Goal: Information Seeking & Learning: Learn about a topic

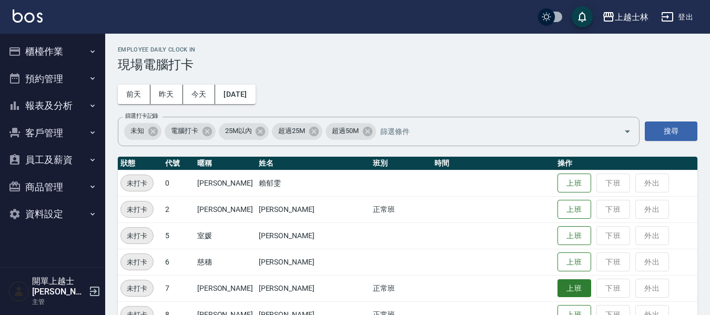
click at [557, 288] on button "上班" at bounding box center [574, 288] width 34 height 18
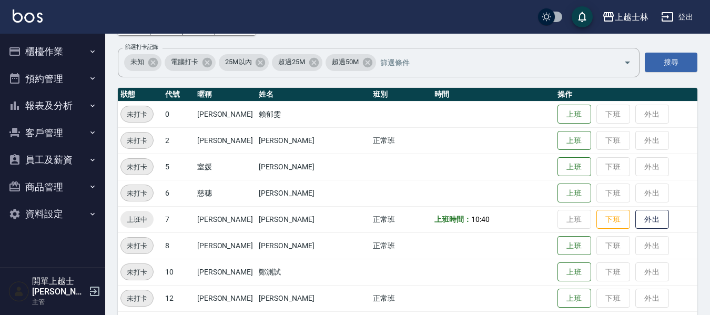
scroll to position [53, 0]
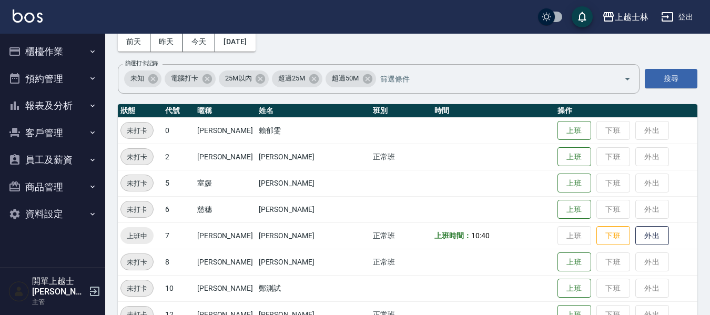
drag, startPoint x: 707, startPoint y: 302, endPoint x: 503, endPoint y: 250, distance: 210.7
click at [502, 249] on td at bounding box center [493, 262] width 123 height 26
click at [557, 262] on button "上班" at bounding box center [574, 262] width 34 height 18
click at [48, 105] on button "報表及分析" at bounding box center [52, 105] width 97 height 27
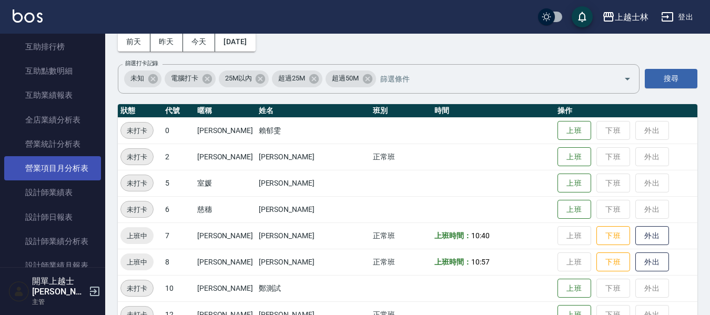
scroll to position [263, 0]
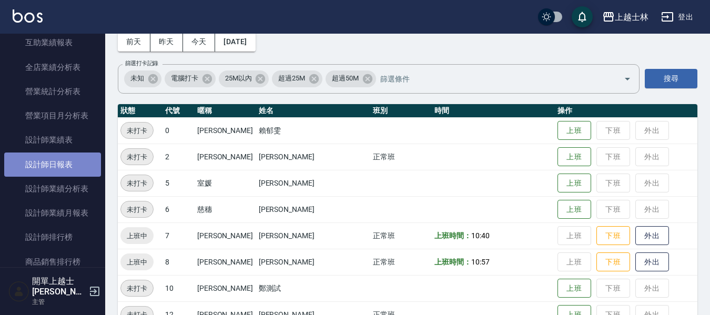
click at [66, 173] on link "設計師日報表" at bounding box center [52, 165] width 97 height 24
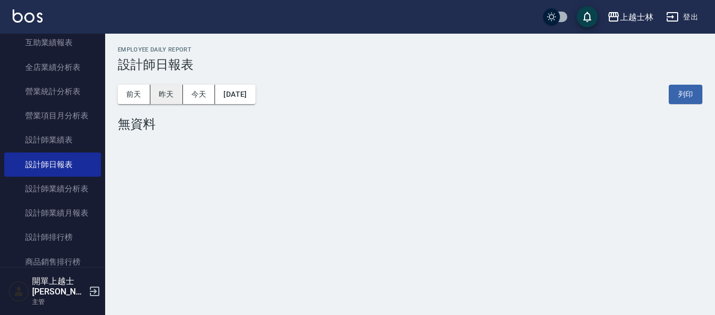
click at [170, 95] on button "昨天" at bounding box center [166, 94] width 33 height 19
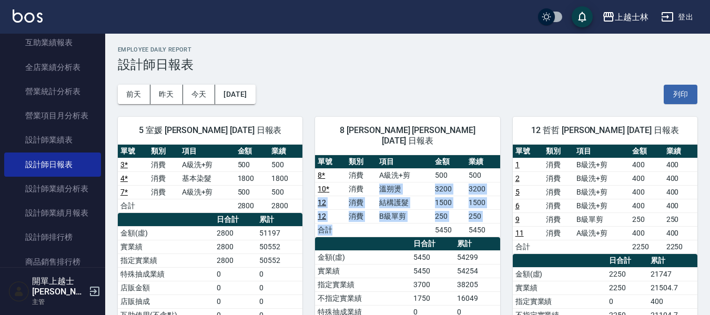
drag, startPoint x: 362, startPoint y: 178, endPoint x: 394, endPoint y: 225, distance: 57.0
click at [393, 224] on tbody "8 * 消費 A級洗+剪 500 500 10 * 消費 溫朔燙 3200 3200 12 消費 結構護髮 1500 1500 12 消費 B級單剪 250 …" at bounding box center [407, 202] width 185 height 68
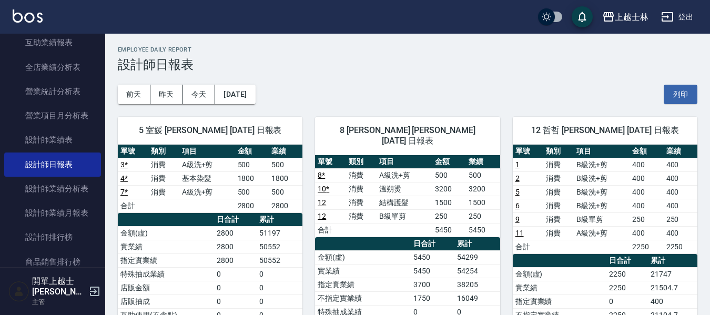
click at [400, 250] on td "金額(虛)" at bounding box center [363, 257] width 96 height 14
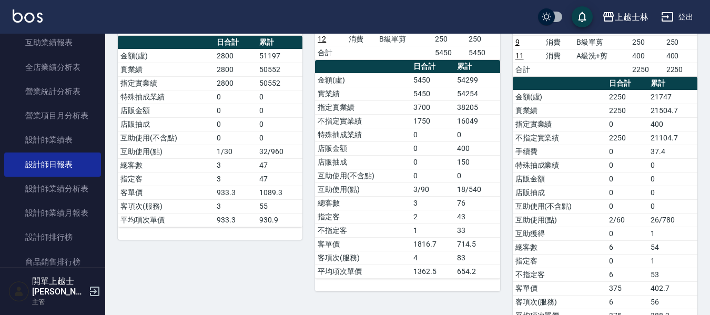
scroll to position [210, 0]
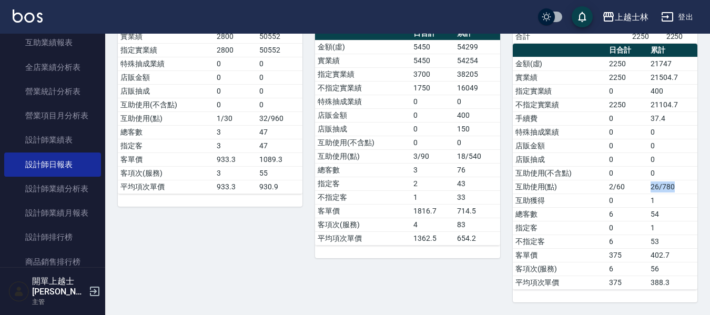
drag, startPoint x: 652, startPoint y: 183, endPoint x: 678, endPoint y: 194, distance: 28.8
click at [683, 189] on td "26/780" at bounding box center [672, 187] width 49 height 14
click at [661, 209] on td "54" at bounding box center [672, 214] width 49 height 14
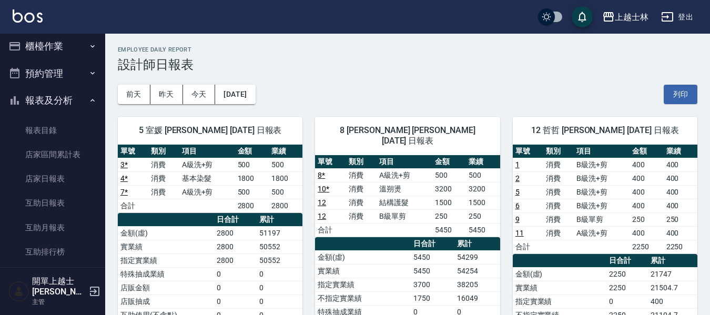
scroll to position [0, 0]
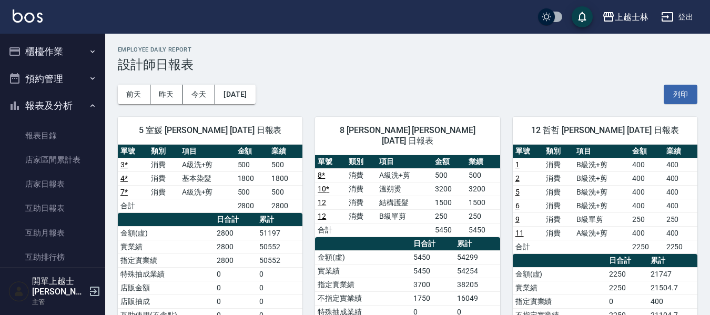
click at [37, 52] on button "櫃檯作業" at bounding box center [52, 51] width 97 height 27
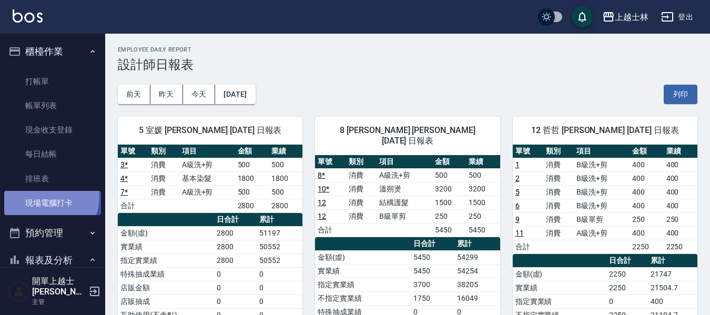
click at [41, 196] on link "現場電腦打卡" at bounding box center [52, 203] width 97 height 24
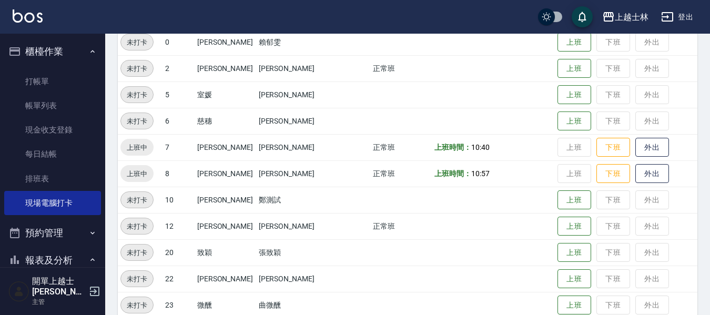
scroll to position [158, 0]
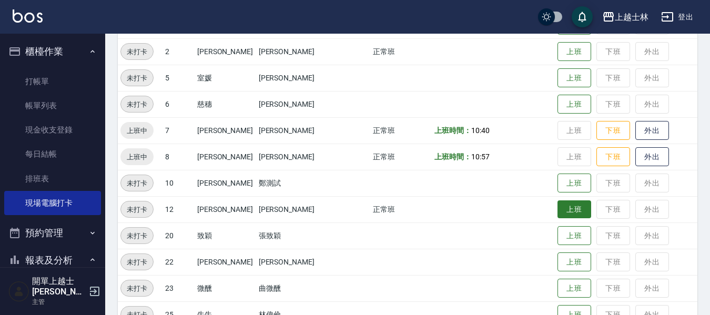
click at [557, 210] on button "上班" at bounding box center [574, 209] width 34 height 18
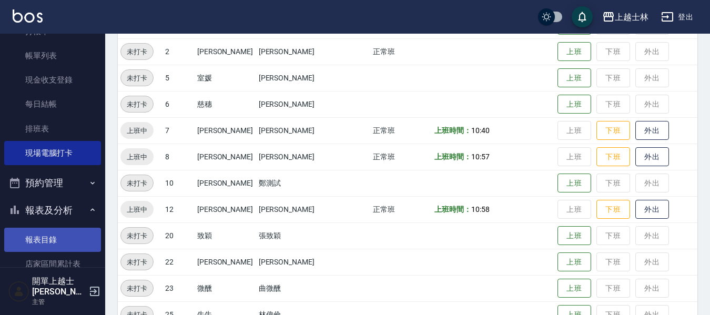
scroll to position [105, 0]
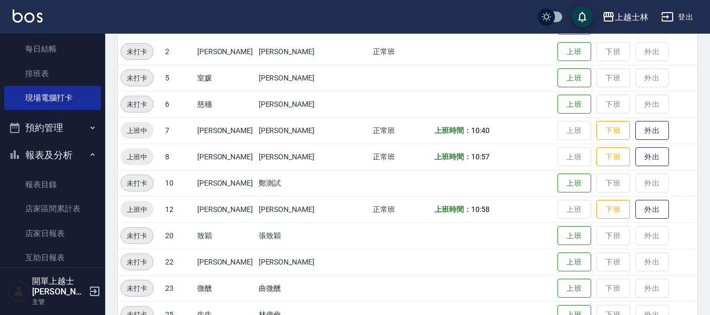
click at [63, 152] on button "報表及分析" at bounding box center [52, 154] width 97 height 27
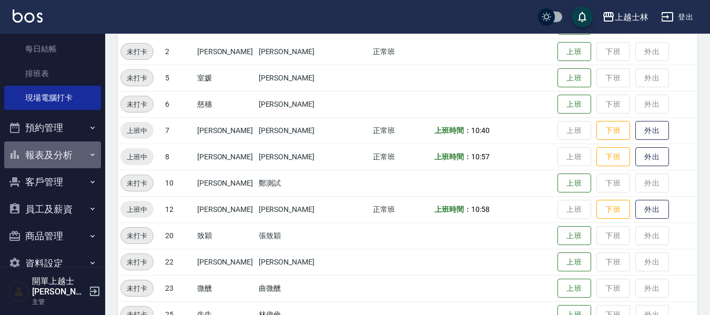
click at [63, 152] on button "報表及分析" at bounding box center [52, 154] width 97 height 27
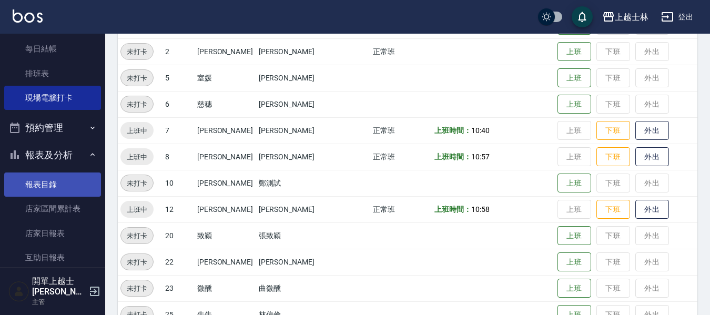
click at [58, 187] on link "報表目錄" at bounding box center [52, 185] width 97 height 24
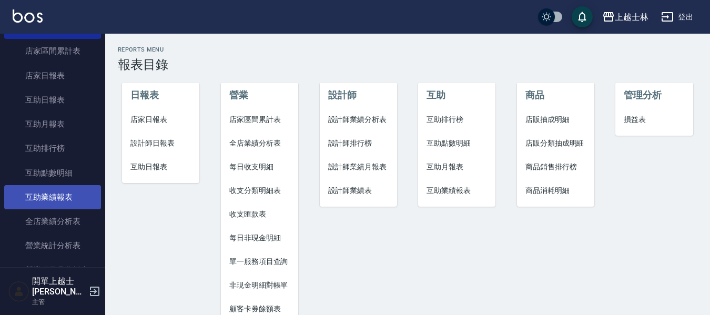
scroll to position [316, 0]
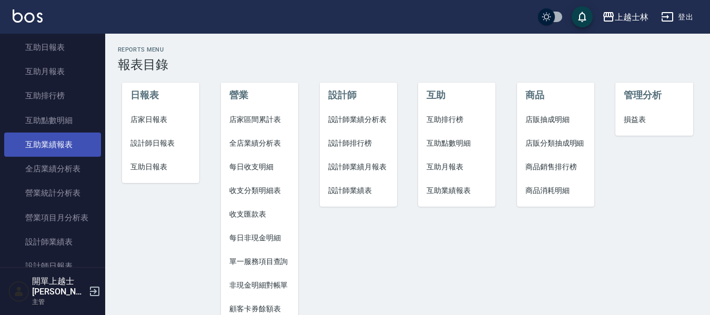
click at [52, 200] on link "營業統計分析表" at bounding box center [52, 193] width 97 height 24
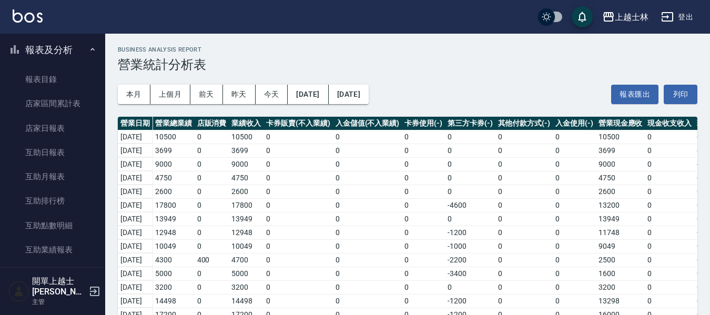
scroll to position [158, 0]
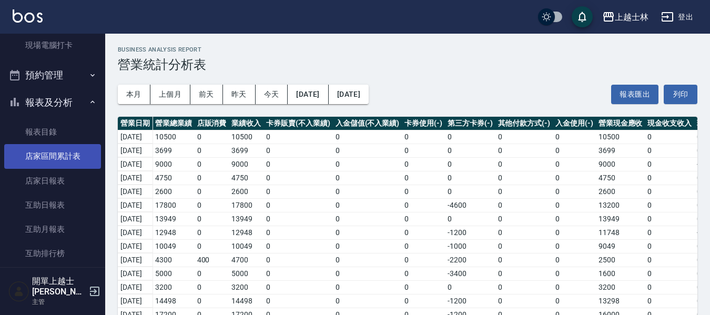
click at [64, 154] on link "店家區間累計表" at bounding box center [52, 156] width 97 height 24
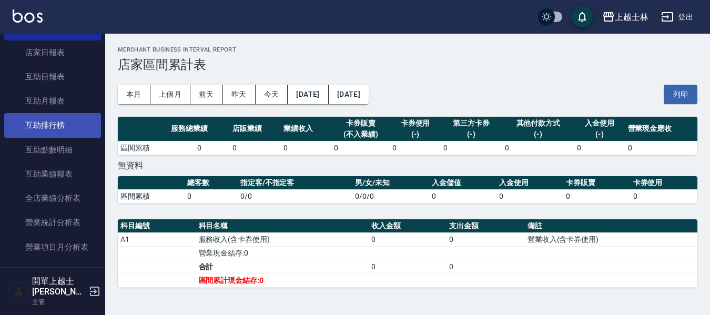
scroll to position [263, 0]
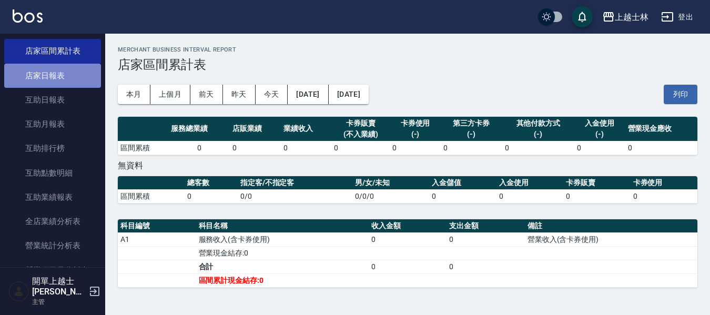
click at [77, 77] on link "店家日報表" at bounding box center [52, 76] width 97 height 24
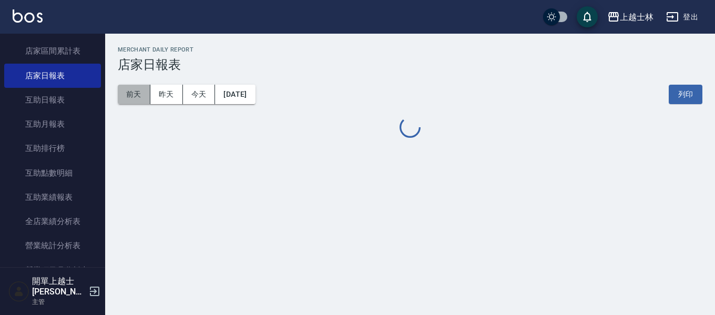
click at [143, 92] on button "前天" at bounding box center [134, 94] width 33 height 19
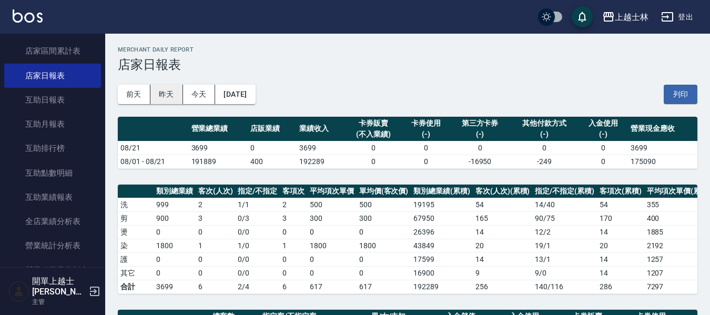
click at [157, 87] on button "昨天" at bounding box center [166, 94] width 33 height 19
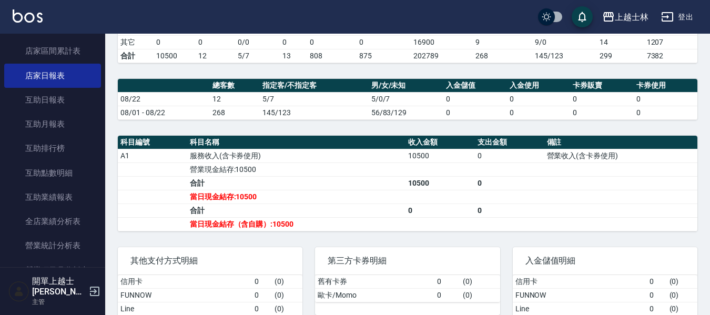
scroll to position [316, 0]
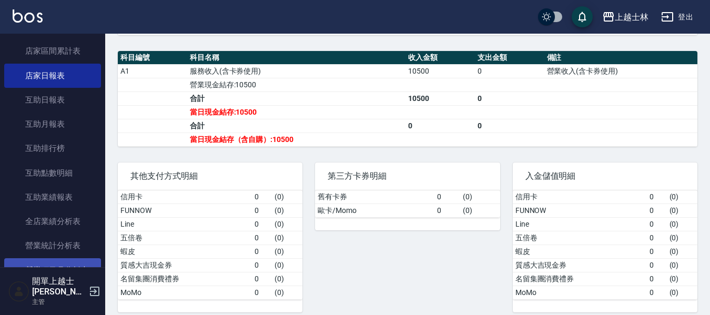
click at [50, 262] on link "營業項目月分析表" at bounding box center [52, 270] width 97 height 24
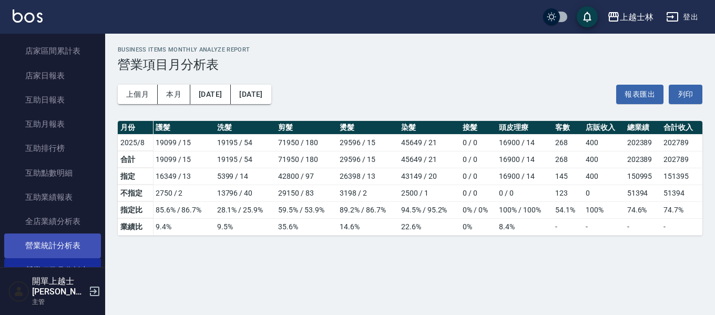
click at [41, 240] on link "營業統計分析表" at bounding box center [52, 246] width 97 height 24
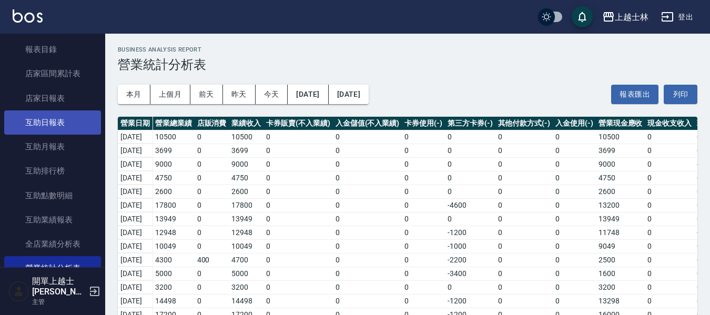
scroll to position [158, 0]
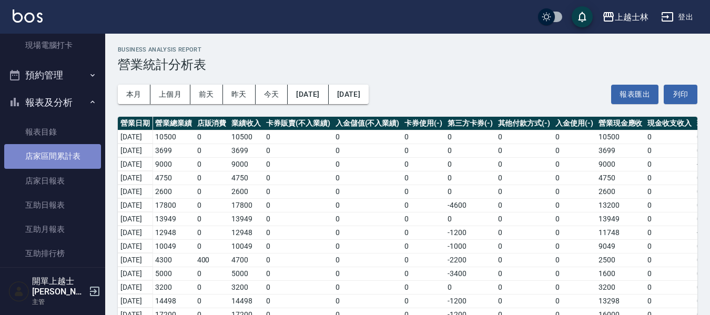
click at [54, 164] on link "店家區間累計表" at bounding box center [52, 156] width 97 height 24
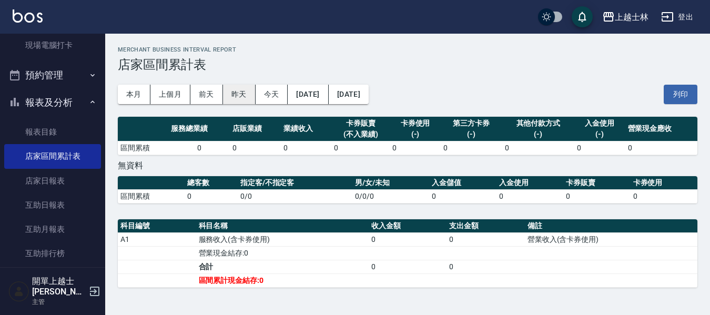
click at [242, 97] on button "昨天" at bounding box center [239, 94] width 33 height 19
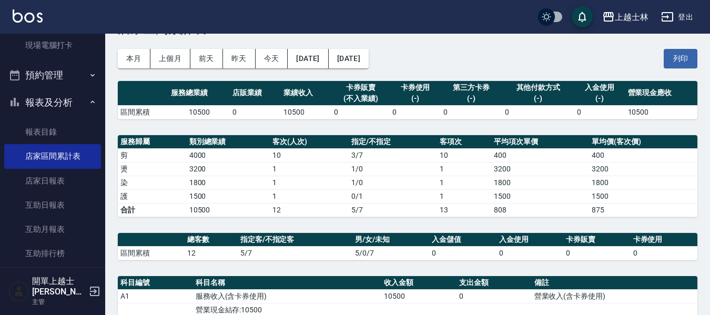
scroll to position [53, 0]
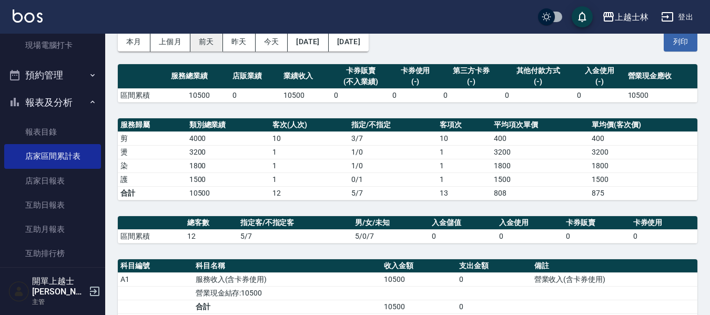
click at [215, 42] on button "前天" at bounding box center [206, 41] width 33 height 19
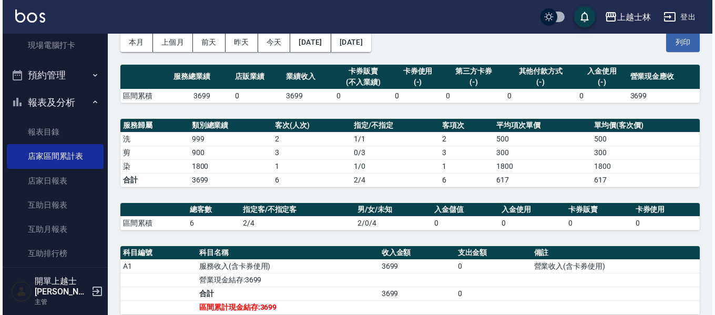
scroll to position [53, 0]
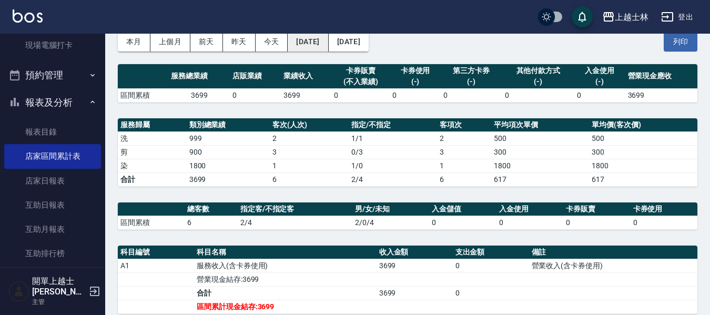
click at [303, 42] on button "[DATE]" at bounding box center [308, 41] width 40 height 19
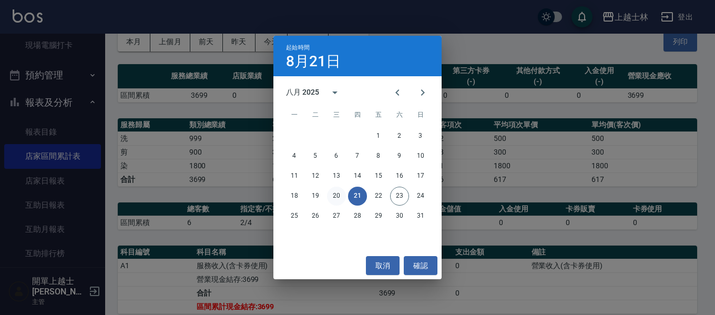
click at [335, 195] on button "20" at bounding box center [336, 196] width 19 height 19
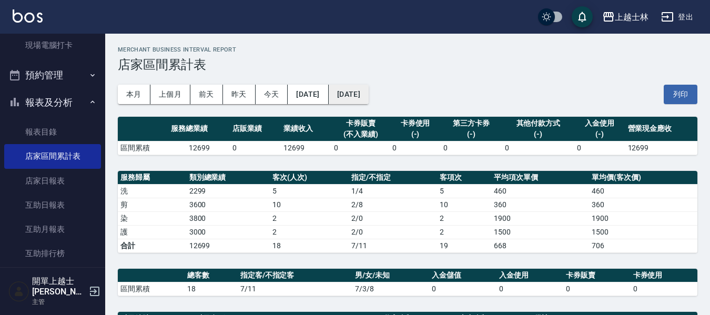
click at [369, 85] on button "[DATE]" at bounding box center [349, 94] width 40 height 19
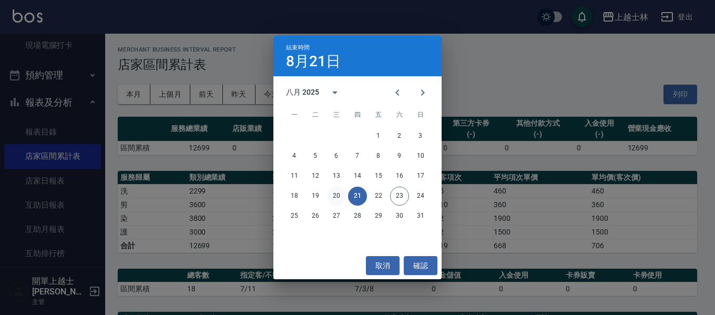
click at [340, 195] on button "20" at bounding box center [336, 196] width 19 height 19
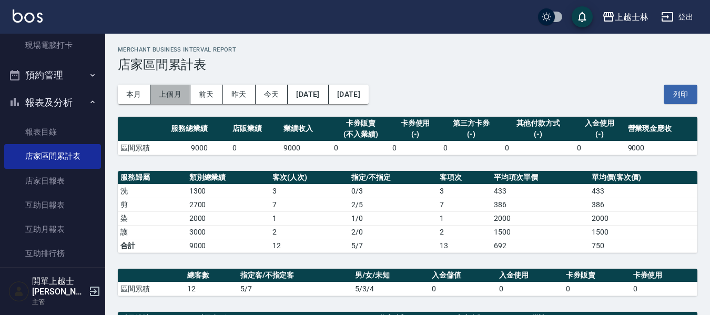
click at [186, 92] on button "上個月" at bounding box center [170, 94] width 40 height 19
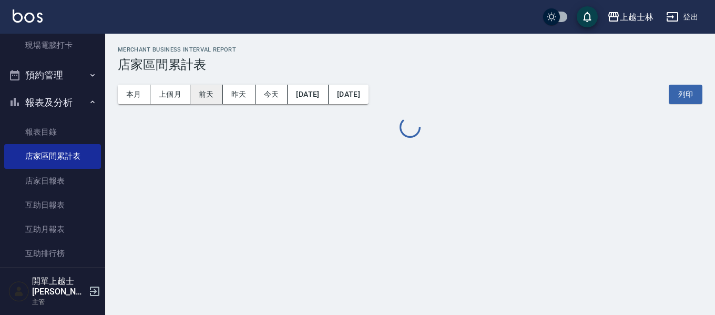
click at [204, 90] on button "前天" at bounding box center [206, 94] width 33 height 19
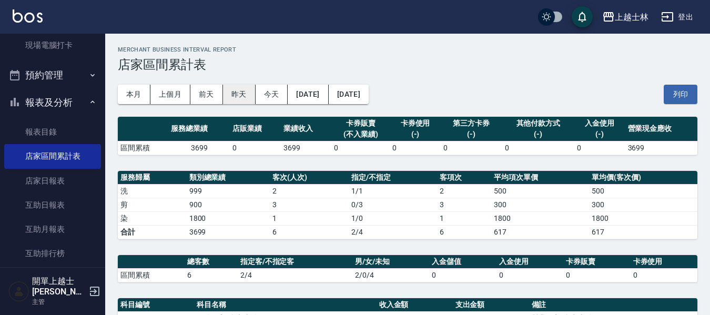
click at [243, 93] on button "昨天" at bounding box center [239, 94] width 33 height 19
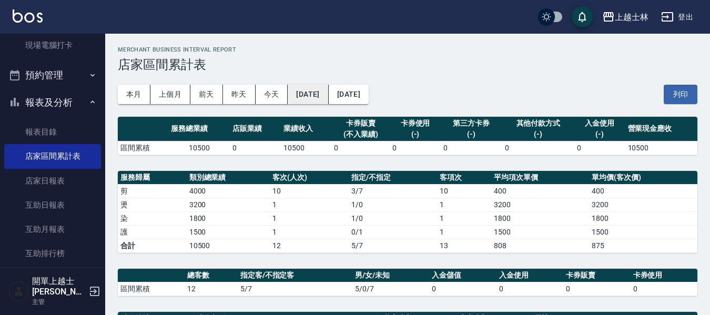
click at [318, 93] on button "[DATE]" at bounding box center [308, 94] width 40 height 19
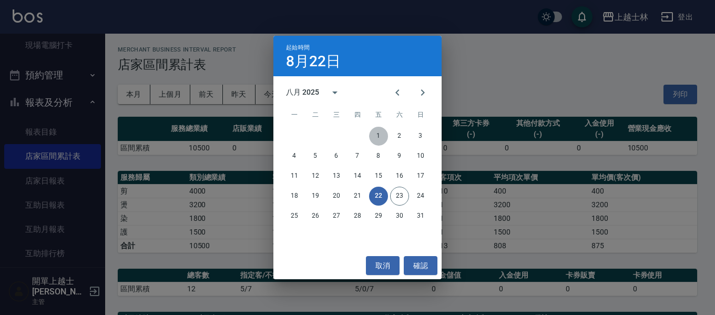
click at [378, 139] on button "1" at bounding box center [378, 136] width 19 height 19
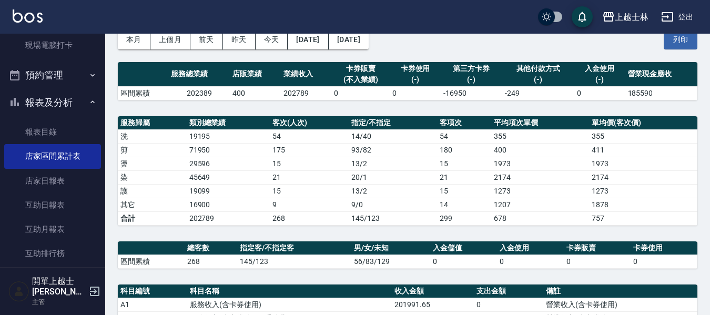
scroll to position [53, 0]
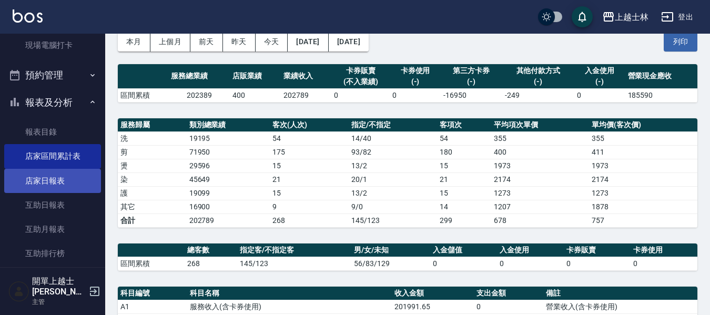
click at [42, 178] on link "店家日報表" at bounding box center [52, 181] width 97 height 24
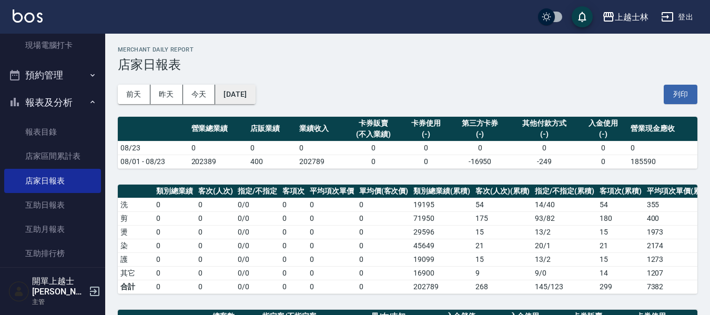
click at [249, 91] on button "[DATE]" at bounding box center [235, 94] width 40 height 19
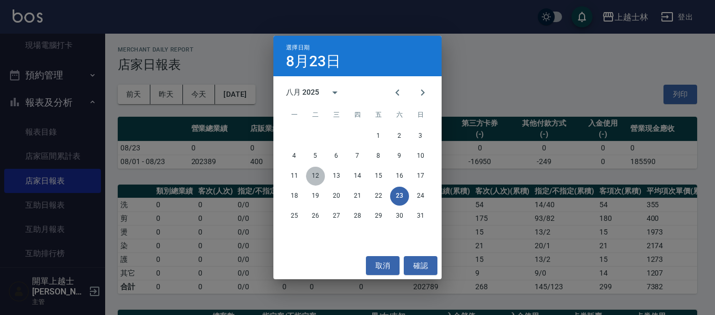
click at [318, 173] on button "12" at bounding box center [315, 176] width 19 height 19
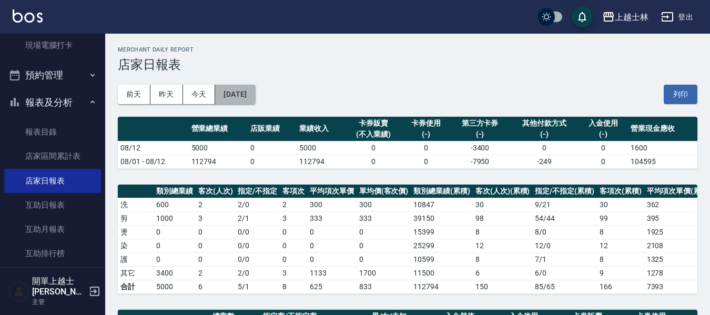
click at [232, 89] on button "[DATE]" at bounding box center [235, 94] width 40 height 19
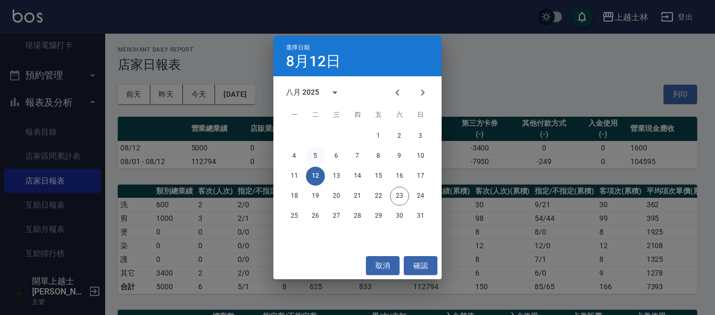
click at [317, 153] on button "5" at bounding box center [315, 156] width 19 height 19
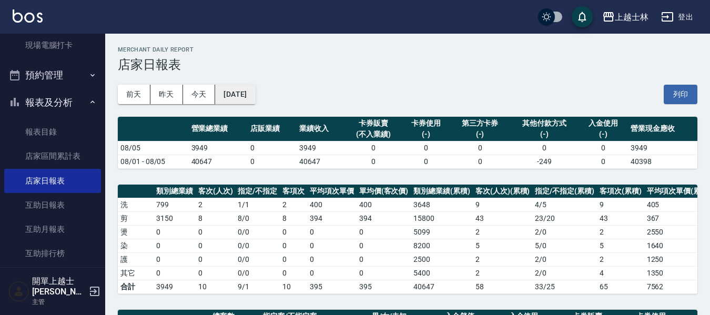
click at [255, 89] on button "[DATE]" at bounding box center [235, 94] width 40 height 19
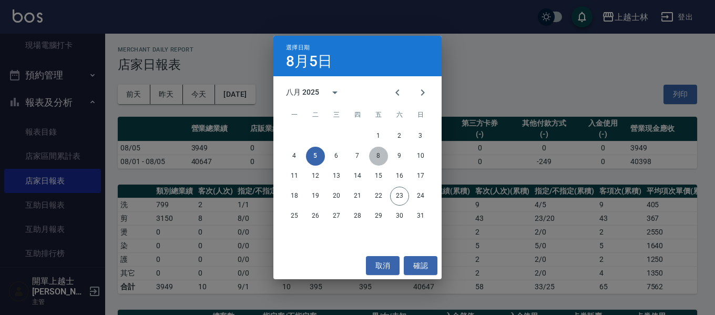
click at [374, 155] on button "8" at bounding box center [378, 156] width 19 height 19
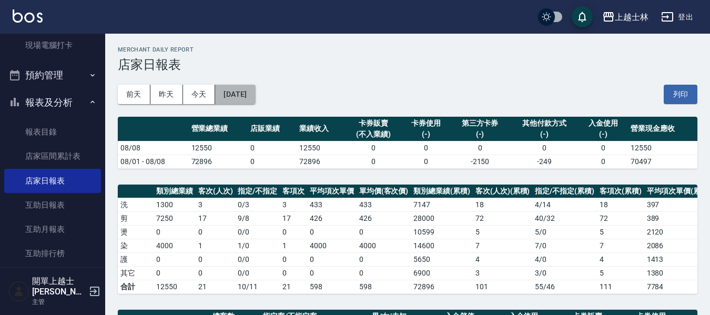
click at [230, 96] on button "[DATE]" at bounding box center [235, 94] width 40 height 19
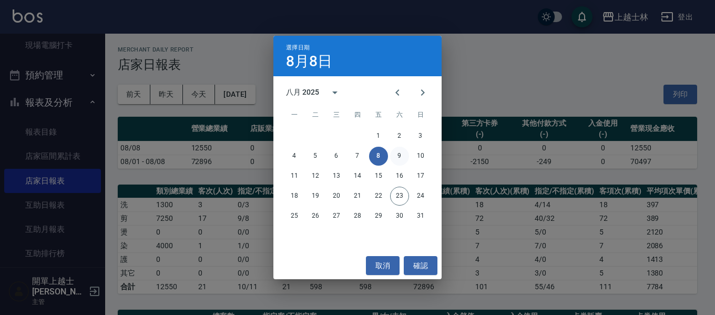
click at [400, 157] on button "9" at bounding box center [399, 156] width 19 height 19
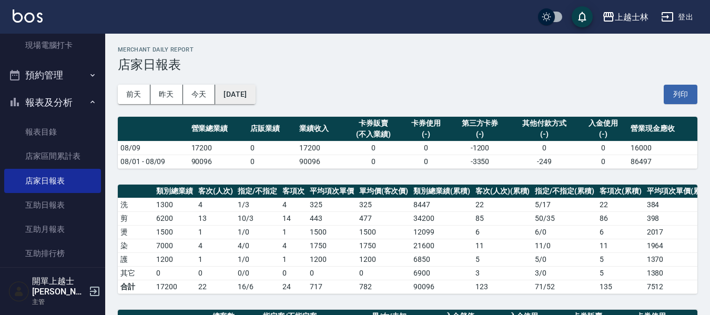
click at [255, 90] on button "[DATE]" at bounding box center [235, 94] width 40 height 19
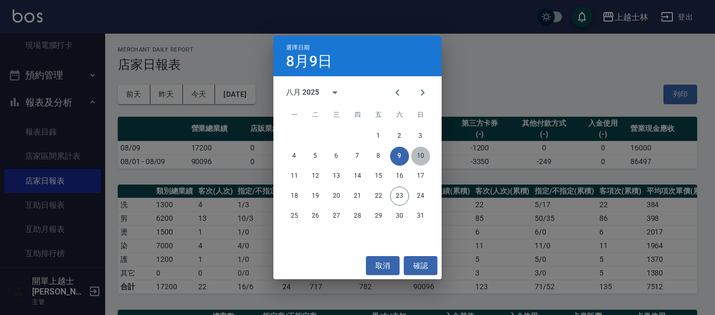
click at [414, 149] on button "10" at bounding box center [420, 156] width 19 height 19
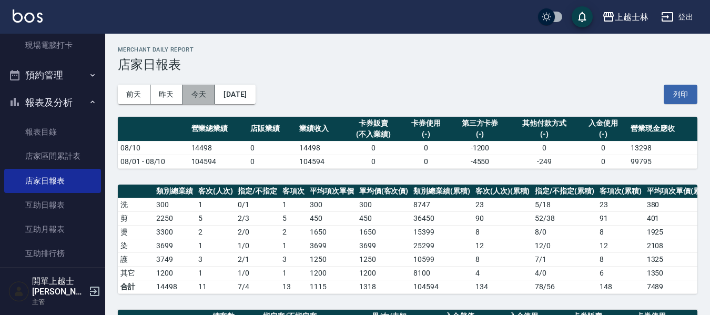
click at [186, 92] on button "今天" at bounding box center [199, 94] width 33 height 19
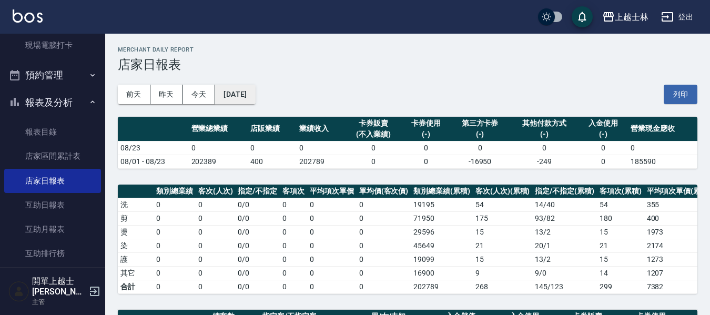
click at [249, 93] on button "[DATE]" at bounding box center [235, 94] width 40 height 19
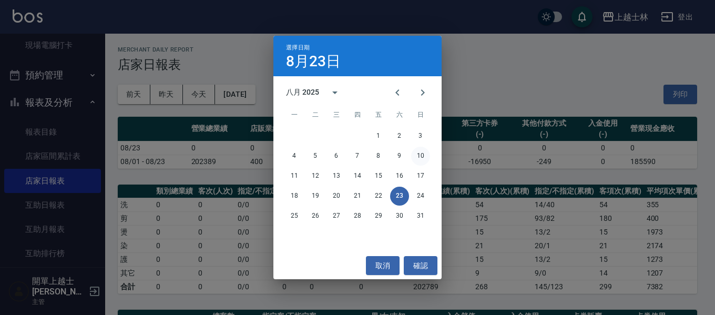
click at [414, 156] on button "10" at bounding box center [420, 156] width 19 height 19
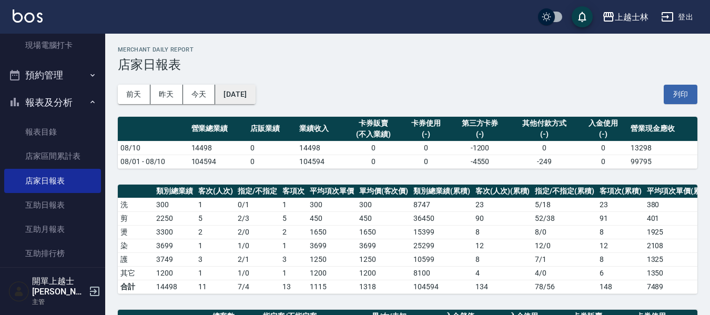
click at [243, 89] on button "[DATE]" at bounding box center [235, 94] width 40 height 19
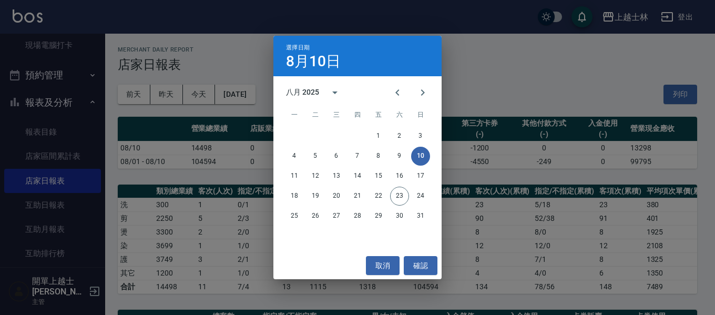
click at [169, 168] on div "選擇日期 [DATE] 八月 2025 一 二 三 四 五 六 日 1 2 3 4 5 6 7 8 9 10 11 12 13 14 15 16 17 18 …" at bounding box center [357, 157] width 715 height 315
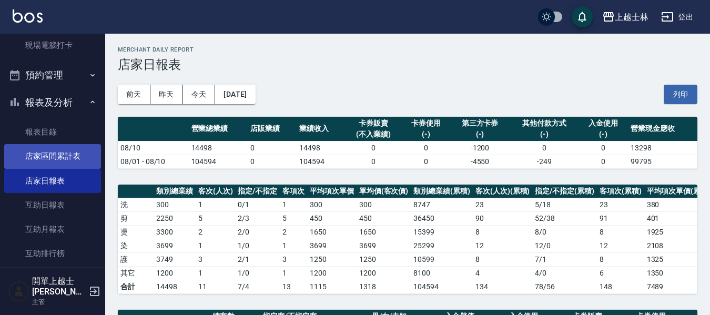
click at [60, 157] on link "店家區間累計表" at bounding box center [52, 156] width 97 height 24
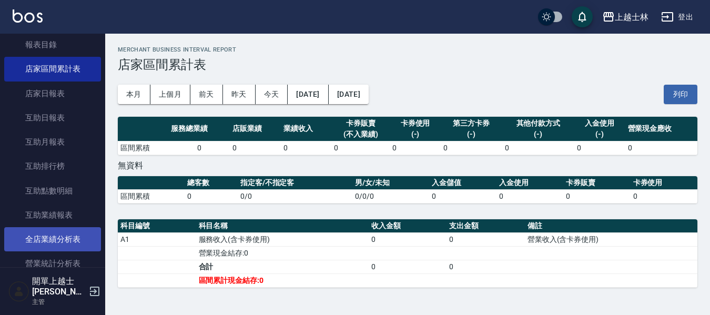
scroll to position [263, 0]
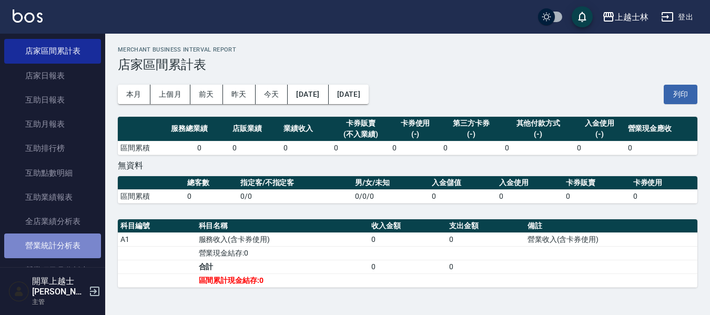
click at [64, 241] on link "營業統計分析表" at bounding box center [52, 246] width 97 height 24
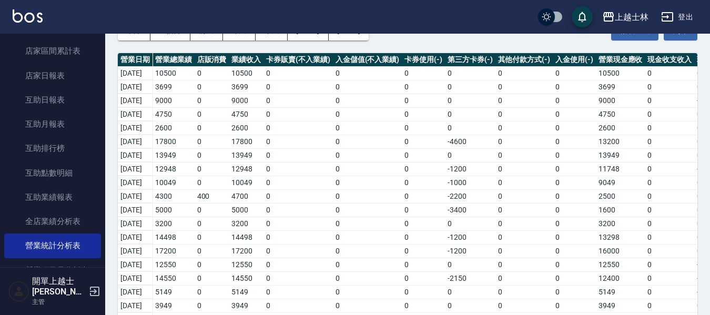
scroll to position [45, 0]
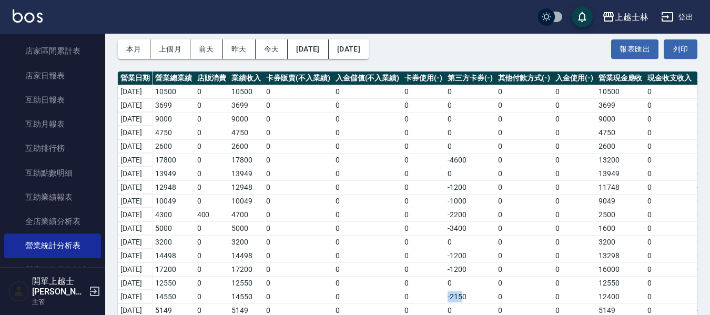
drag, startPoint x: 470, startPoint y: 294, endPoint x: 418, endPoint y: 301, distance: 52.6
click at [418, 301] on tr "[DATE] 14550 0 14550 0 0 0 -2150 0 0 12400 0 -1461 0 10939" at bounding box center [469, 297] width 703 height 14
click at [474, 299] on td "-2150" at bounding box center [470, 297] width 50 height 14
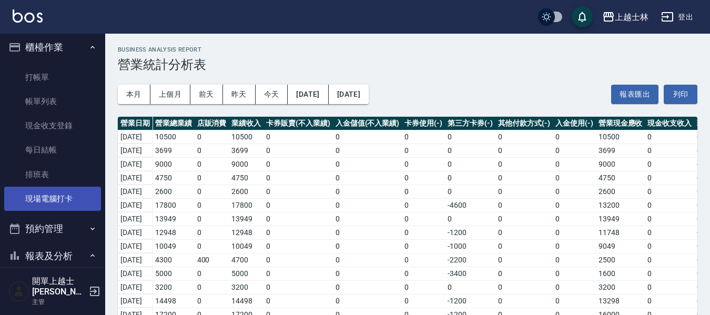
scroll to position [0, 0]
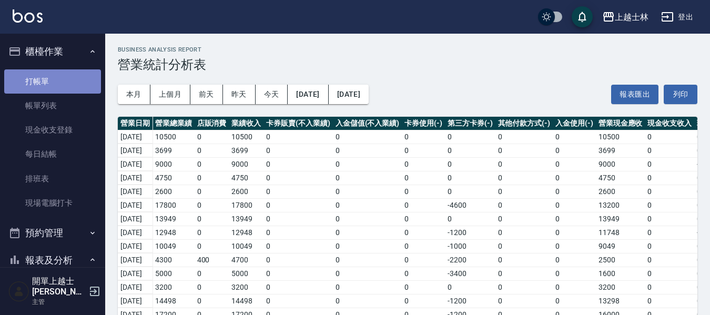
click at [66, 87] on link "打帳單" at bounding box center [52, 81] width 97 height 24
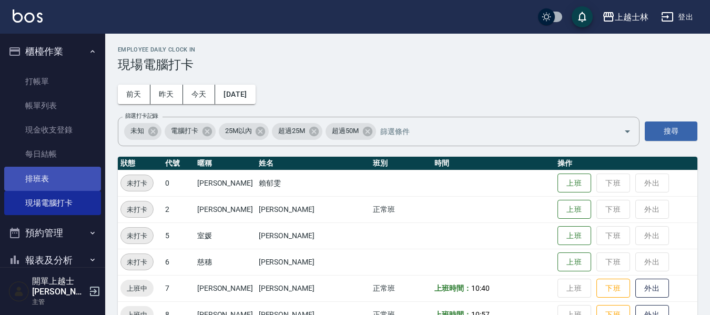
click at [54, 174] on link "排班表" at bounding box center [52, 179] width 97 height 24
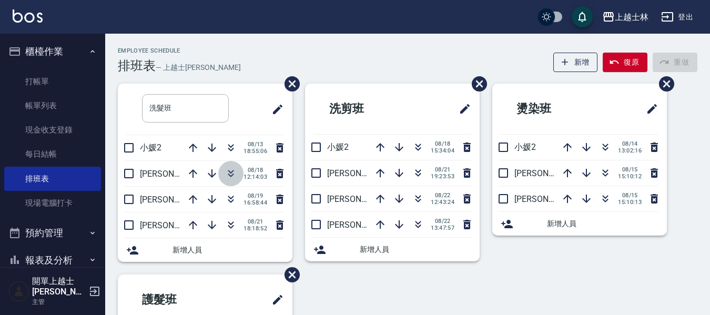
click at [229, 173] on icon "button" at bounding box center [231, 172] width 6 height 4
